Goal: Transaction & Acquisition: Purchase product/service

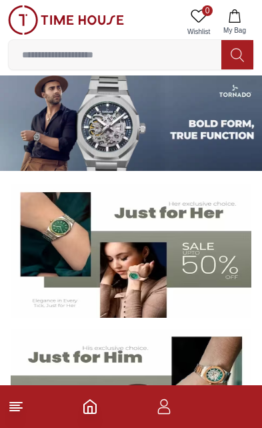
click at [39, 121] on img at bounding box center [131, 122] width 262 height 95
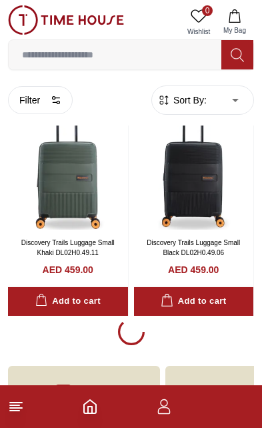
scroll to position [2339, 0]
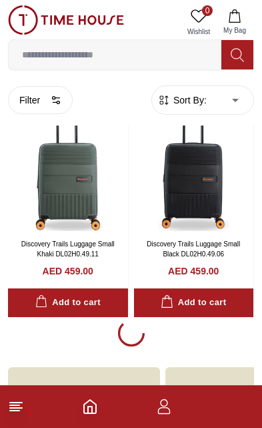
click at [49, 59] on input at bounding box center [115, 54] width 213 height 27
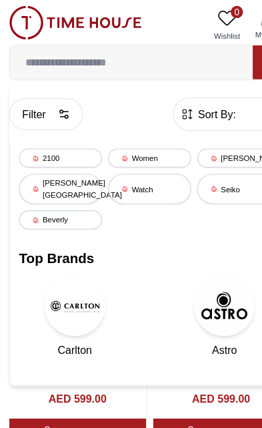
scroll to position [3213, 0]
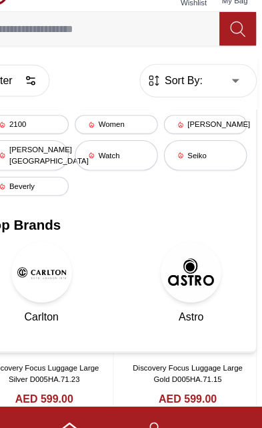
click at [83, 164] on div "Trending Searches 1200 Police Casio 2100 Women [PERSON_NAME] [PERSON_NAME] hill…" at bounding box center [131, 206] width 245 height 261
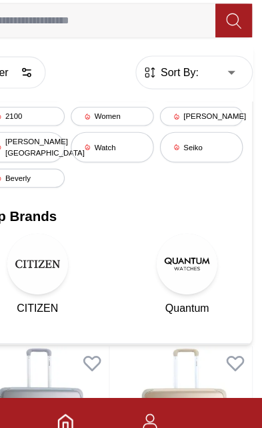
scroll to position [1155, 0]
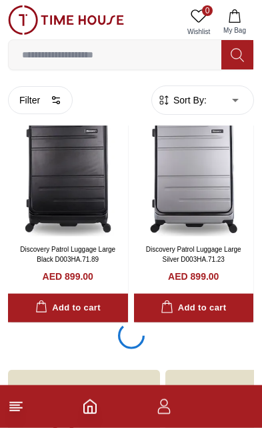
scroll to position [4784, 0]
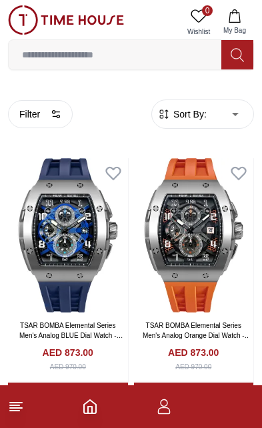
scroll to position [27, 0]
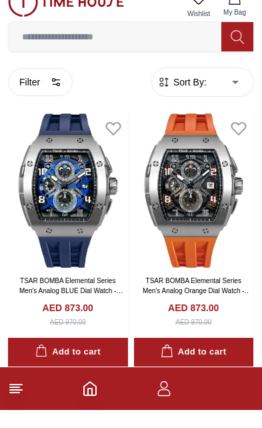
click at [22, 295] on link "TSAR BOMBA Elemental Series Men's Analog BLUE Dial Watch - TB8211Q-03" at bounding box center [71, 308] width 104 height 27
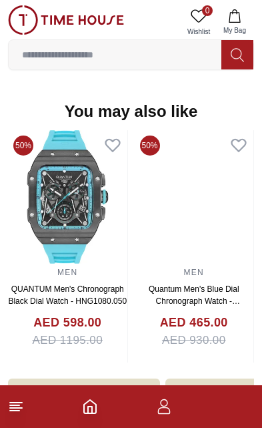
scroll to position [1376, 0]
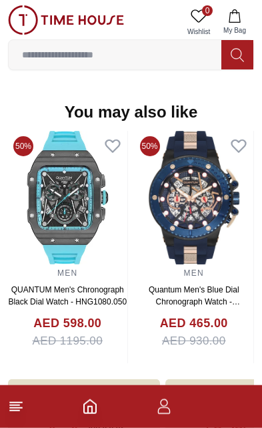
click at [41, 53] on input at bounding box center [115, 54] width 213 height 27
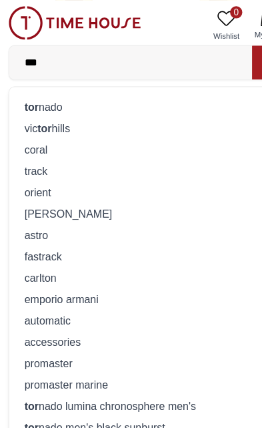
type input "***"
click at [34, 95] on div "tor nado" at bounding box center [131, 93] width 229 height 19
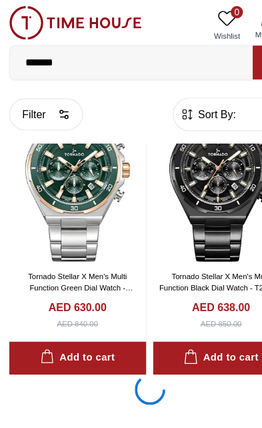
scroll to position [2414, 0]
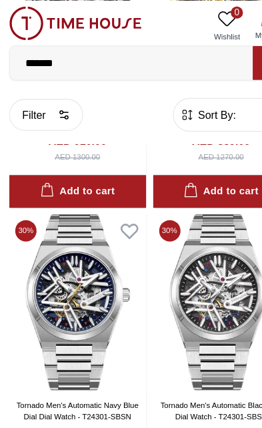
scroll to position [3609, 0]
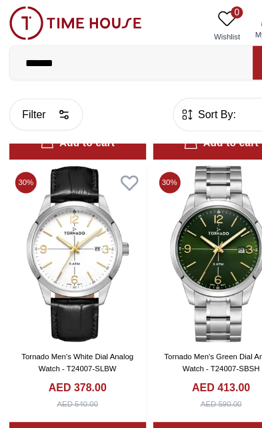
scroll to position [5425, 0]
